Goal: Task Accomplishment & Management: Use online tool/utility

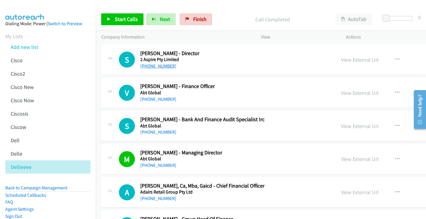
click at [157, 65] on link "+61 408 262 729" at bounding box center [158, 66] width 36 height 6
click at [341, 58] on link "View External Url" at bounding box center [360, 59] width 38 height 7
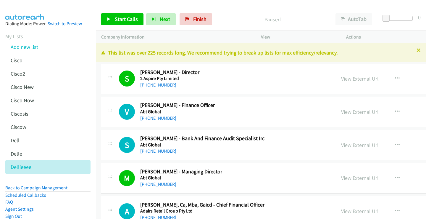
click at [417, 51] on icon at bounding box center [419, 51] width 4 height 4
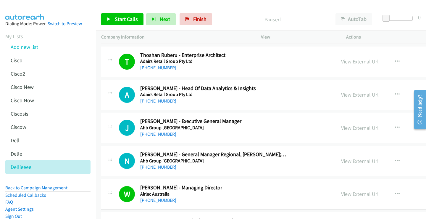
scroll to position [326, 0]
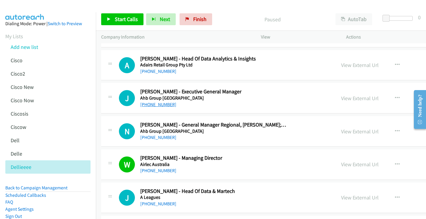
click at [165, 103] on link "+61 427 301 114" at bounding box center [158, 105] width 36 height 6
click at [341, 96] on link "View External Url" at bounding box center [360, 98] width 38 height 7
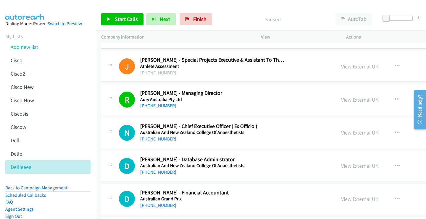
scroll to position [1125, 0]
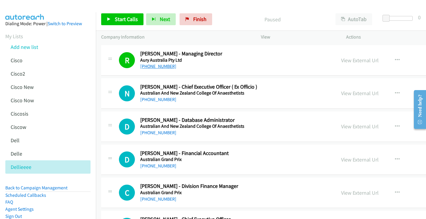
click at [168, 67] on link "+61 2 4931 9348" at bounding box center [158, 66] width 36 height 6
click at [341, 59] on link "View External Url" at bounding box center [360, 60] width 38 height 7
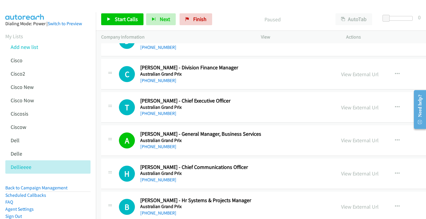
scroll to position [1303, 0]
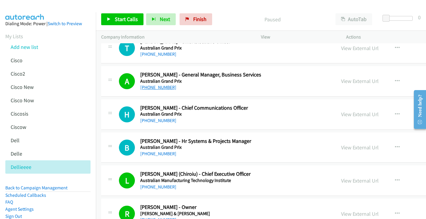
click at [159, 88] on link "+61 419 509 491" at bounding box center [158, 87] width 36 height 6
drag, startPoint x: 329, startPoint y: 81, endPoint x: 42, endPoint y: 96, distance: 287.3
click at [348, 79] on link "View External Url" at bounding box center [360, 81] width 38 height 7
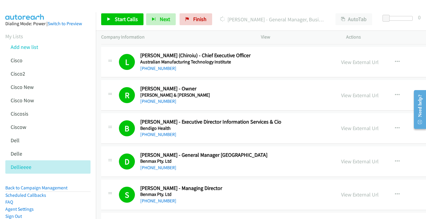
scroll to position [1481, 0]
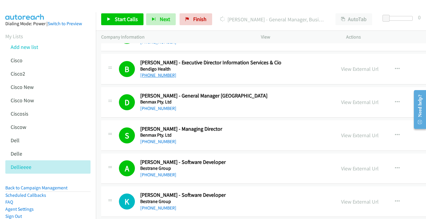
click at [159, 74] on link "+61 419 326 259" at bounding box center [158, 75] width 36 height 6
click at [341, 68] on link "View External Url" at bounding box center [360, 68] width 38 height 7
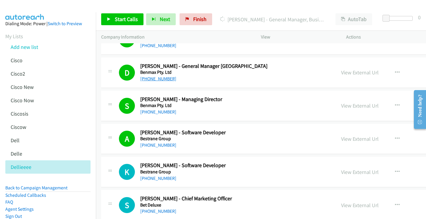
click at [158, 78] on link "+61 428 361 413" at bounding box center [158, 79] width 36 height 6
click at [350, 72] on link "View External Url" at bounding box center [360, 72] width 38 height 7
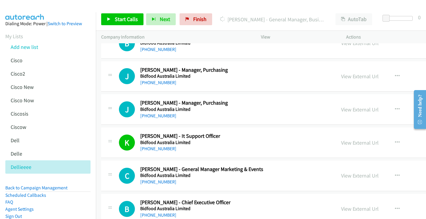
scroll to position [2132, 0]
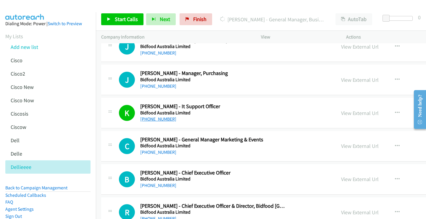
click at [160, 119] on link "+61 409 635 344" at bounding box center [158, 119] width 36 height 6
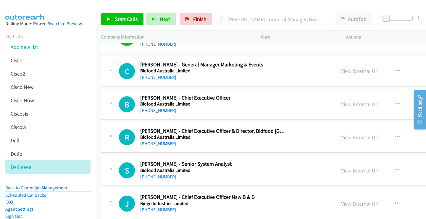
scroll to position [2221, 0]
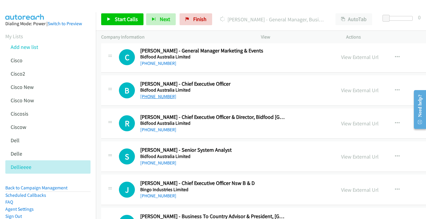
click at [158, 96] on link "+61 411 689 968" at bounding box center [158, 97] width 36 height 6
click at [341, 90] on link "View External Url" at bounding box center [360, 90] width 38 height 7
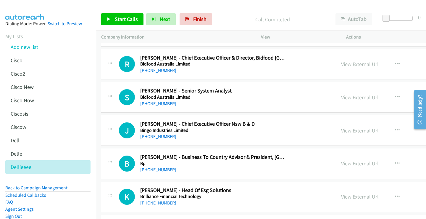
scroll to position [2339, 0]
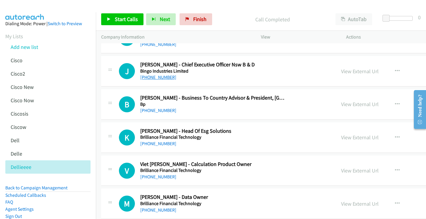
click at [159, 77] on link "+61 401 771 199" at bounding box center [158, 77] width 36 height 6
click at [348, 72] on link "View External Url" at bounding box center [360, 71] width 38 height 7
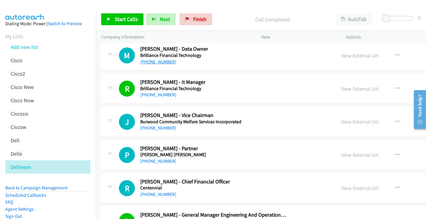
scroll to position [2517, 0]
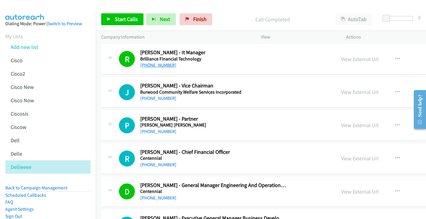
click at [157, 67] on link "+61 407 793 477" at bounding box center [158, 65] width 36 height 6
click at [341, 59] on link "View External Url" at bounding box center [360, 59] width 38 height 7
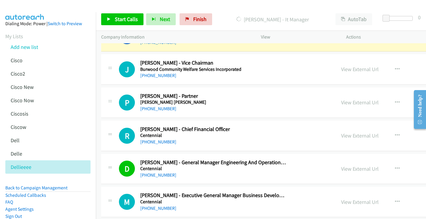
scroll to position [2547, 0]
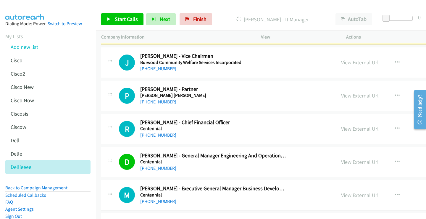
click at [168, 101] on link "+61 8 6389 5222" at bounding box center [158, 102] width 36 height 6
click at [341, 95] on link "View External Url" at bounding box center [360, 95] width 38 height 7
click at [199, 20] on span "Finish" at bounding box center [199, 19] width 13 height 7
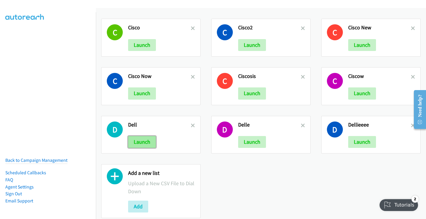
click at [142, 146] on button "Launch" at bounding box center [142, 142] width 28 height 12
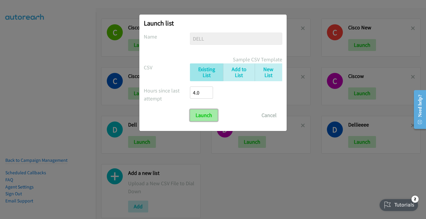
click at [204, 115] on input "Launch" at bounding box center [204, 115] width 28 height 12
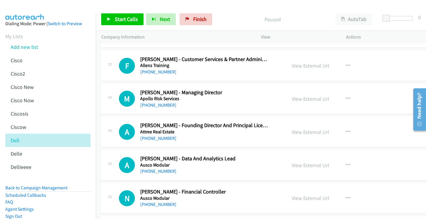
scroll to position [148, 0]
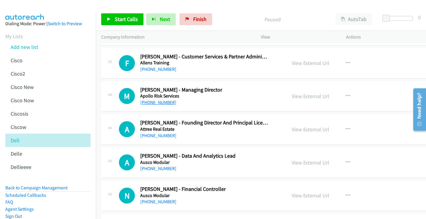
click at [163, 104] on link "[PHONE_NUMBER]" at bounding box center [158, 102] width 36 height 6
click at [306, 97] on link "View External Url" at bounding box center [311, 96] width 38 height 7
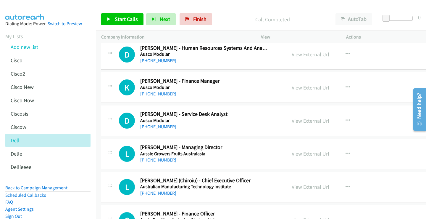
scroll to position [385, 0]
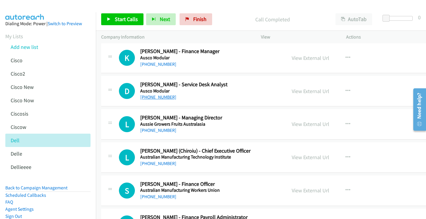
click at [160, 96] on link "[PHONE_NUMBER]" at bounding box center [158, 97] width 36 height 6
click at [301, 90] on link "View External Url" at bounding box center [311, 91] width 38 height 7
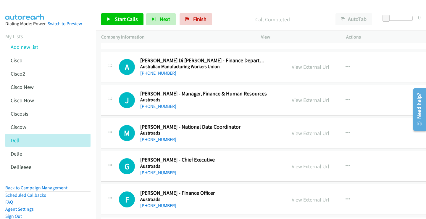
scroll to position [651, 0]
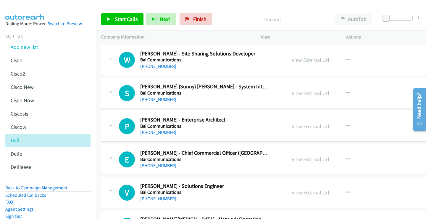
scroll to position [1273, 0]
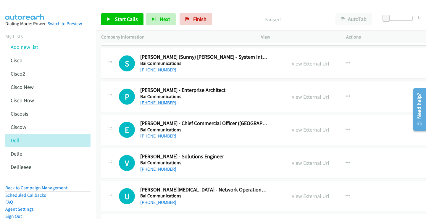
click at [161, 105] on link "[PHONE_NUMBER]" at bounding box center [158, 103] width 36 height 6
click at [295, 96] on link "View External Url" at bounding box center [311, 96] width 38 height 7
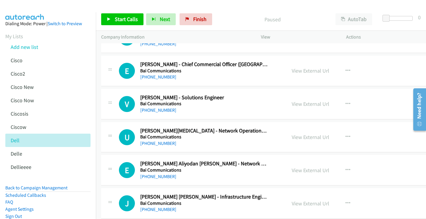
scroll to position [1333, 0]
click at [165, 111] on link "[PHONE_NUMBER]" at bounding box center [158, 110] width 36 height 6
click at [308, 104] on link "View External Url" at bounding box center [311, 103] width 38 height 7
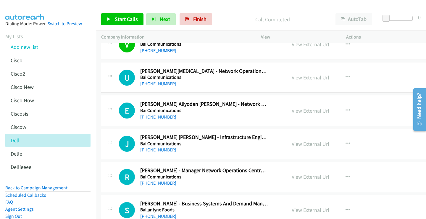
scroll to position [1421, 0]
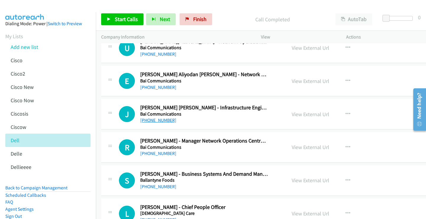
click at [159, 120] on link "[PHONE_NUMBER]" at bounding box center [158, 120] width 36 height 6
click at [292, 115] on link "View External Url" at bounding box center [311, 114] width 38 height 7
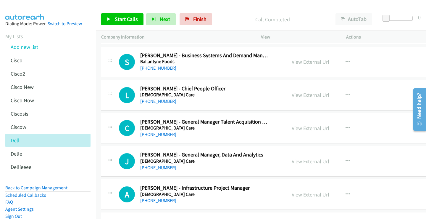
scroll to position [1510, 0]
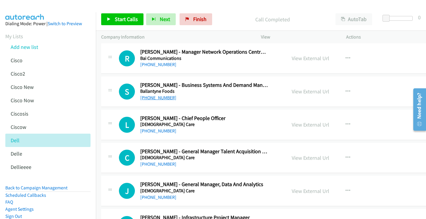
click at [165, 99] on link "[PHONE_NUMBER]" at bounding box center [158, 98] width 36 height 6
click at [313, 93] on link "View External Url" at bounding box center [311, 91] width 38 height 7
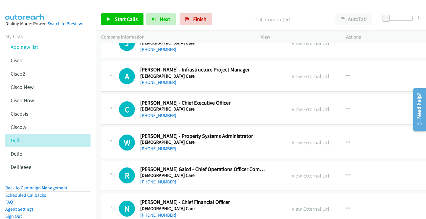
scroll to position [1658, 0]
click at [158, 83] on link "[PHONE_NUMBER]" at bounding box center [158, 82] width 36 height 6
drag, startPoint x: 295, startPoint y: 79, endPoint x: 285, endPoint y: 98, distance: 21.3
click at [295, 77] on link "View External Url" at bounding box center [311, 76] width 38 height 7
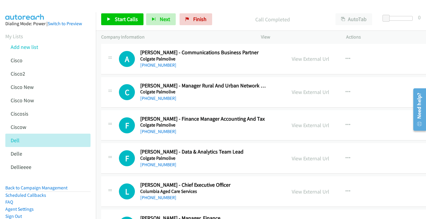
scroll to position [2932, 0]
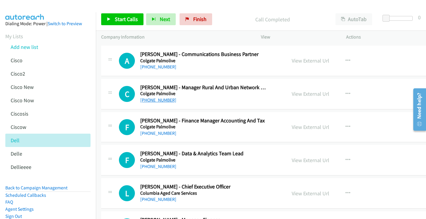
click at [162, 99] on link "[PHONE_NUMBER]" at bounding box center [158, 100] width 36 height 6
click at [299, 93] on link "View External Url" at bounding box center [311, 93] width 38 height 7
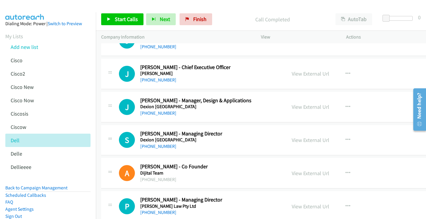
scroll to position [3317, 0]
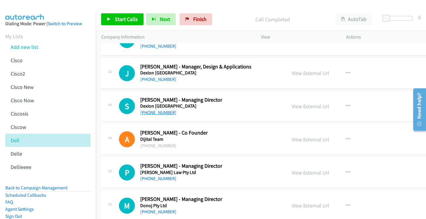
click at [161, 112] on link "[PHONE_NUMBER]" at bounding box center [158, 113] width 36 height 6
drag, startPoint x: 296, startPoint y: 106, endPoint x: 18, endPoint y: 92, distance: 279.0
click at [311, 106] on link "View External Url" at bounding box center [311, 106] width 38 height 7
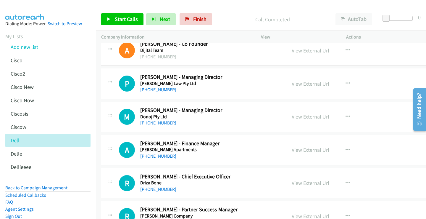
scroll to position [3435, 0]
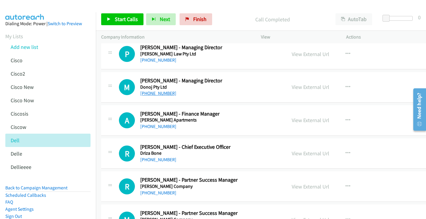
click at [164, 92] on link "[PHONE_NUMBER]" at bounding box center [158, 93] width 36 height 6
click at [164, 94] on link "[PHONE_NUMBER]" at bounding box center [158, 93] width 36 height 6
click at [303, 88] on link "View External Url" at bounding box center [311, 87] width 38 height 7
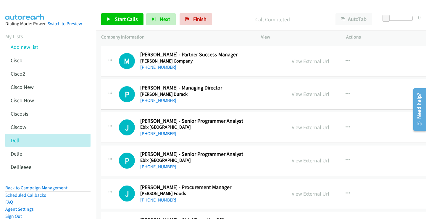
scroll to position [3583, 0]
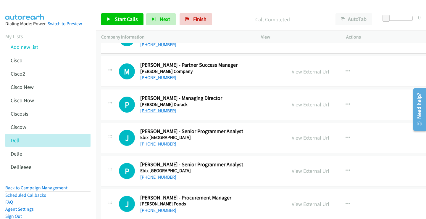
click at [159, 110] on link "[PHONE_NUMBER]" at bounding box center [158, 111] width 36 height 6
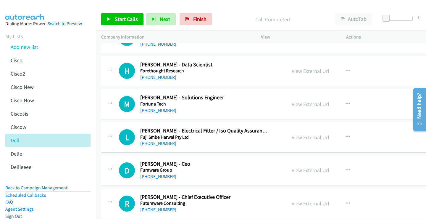
scroll to position [4235, 0]
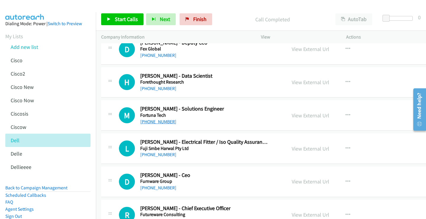
click at [149, 123] on link "[PHONE_NUMBER]" at bounding box center [158, 122] width 36 height 6
click at [301, 115] on link "View External Url" at bounding box center [311, 115] width 38 height 7
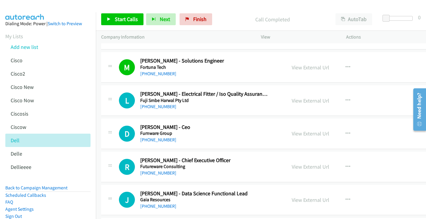
scroll to position [4323, 0]
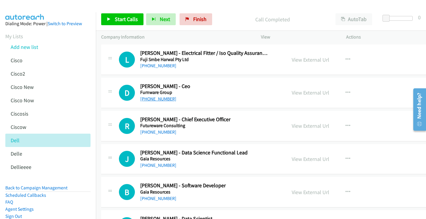
click at [159, 99] on link "[PHONE_NUMBER]" at bounding box center [158, 99] width 36 height 6
click at [309, 94] on link "View External Url" at bounding box center [311, 92] width 38 height 7
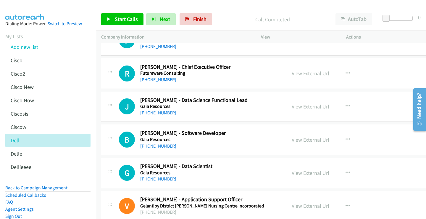
scroll to position [4383, 0]
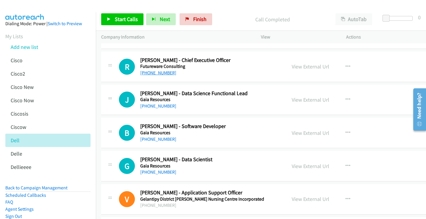
click at [171, 74] on link "[PHONE_NUMBER]" at bounding box center [158, 73] width 36 height 6
click at [302, 68] on link "View External Url" at bounding box center [311, 66] width 38 height 7
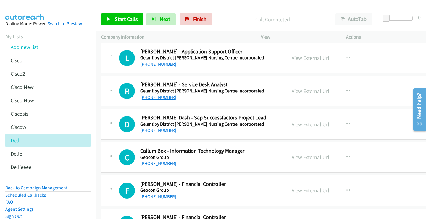
scroll to position [4619, 0]
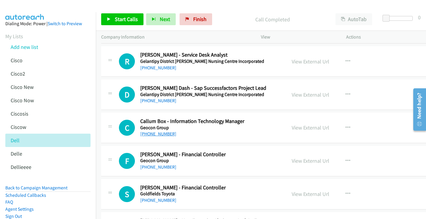
click at [166, 135] on link "[PHONE_NUMBER]" at bounding box center [158, 134] width 36 height 6
click at [300, 127] on link "View External Url" at bounding box center [311, 127] width 38 height 7
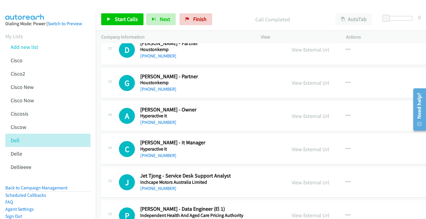
scroll to position [4945, 0]
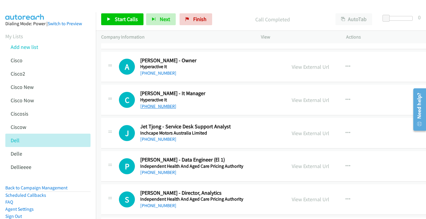
click at [156, 107] on link "[PHONE_NUMBER]" at bounding box center [158, 106] width 36 height 6
click at [300, 100] on link "View External Url" at bounding box center [311, 100] width 38 height 7
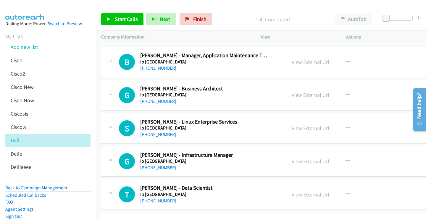
scroll to position [5389, 0]
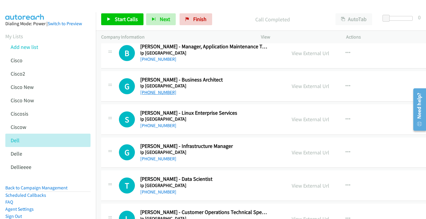
click at [159, 93] on link "[PHONE_NUMBER]" at bounding box center [158, 92] width 36 height 6
click at [305, 86] on link "View External Url" at bounding box center [311, 86] width 38 height 7
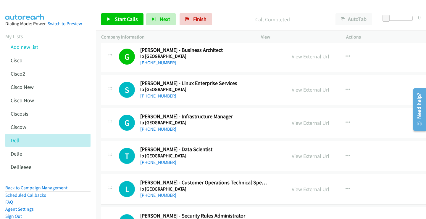
click at [158, 131] on link "[PHONE_NUMBER]" at bounding box center [158, 129] width 36 height 6
click at [306, 123] on link "View External Url" at bounding box center [311, 122] width 38 height 7
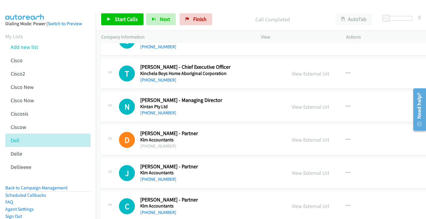
scroll to position [5686, 0]
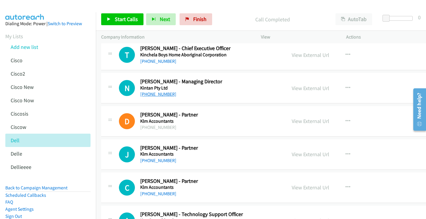
click at [167, 96] on link "[PHONE_NUMBER]" at bounding box center [158, 94] width 36 height 6
click at [297, 88] on link "View External Url" at bounding box center [311, 88] width 38 height 7
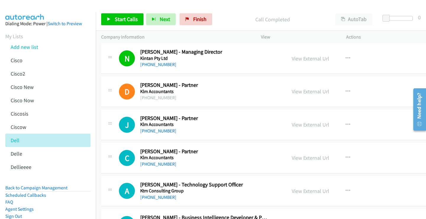
scroll to position [5804, 0]
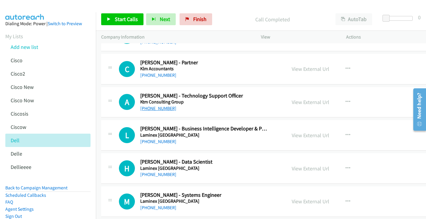
click at [162, 110] on link "[PHONE_NUMBER]" at bounding box center [158, 108] width 36 height 6
click at [300, 103] on link "View External Url" at bounding box center [311, 102] width 38 height 7
